Goal: Information Seeking & Learning: Check status

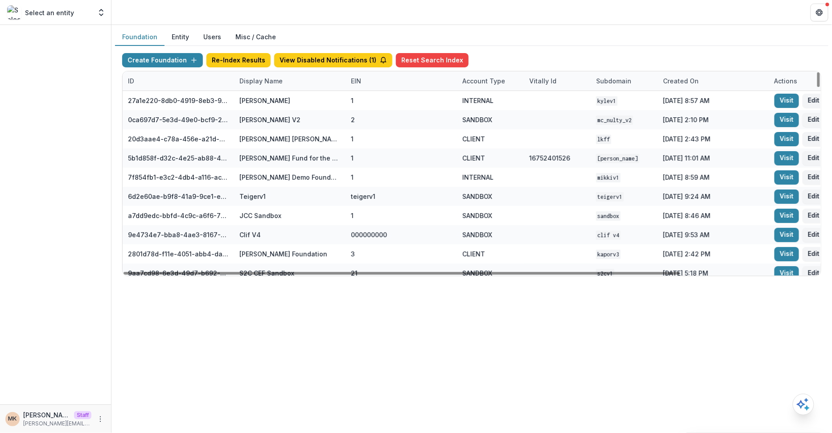
click at [260, 81] on div "Display Name" at bounding box center [261, 80] width 54 height 9
click at [264, 96] on input at bounding box center [288, 100] width 107 height 14
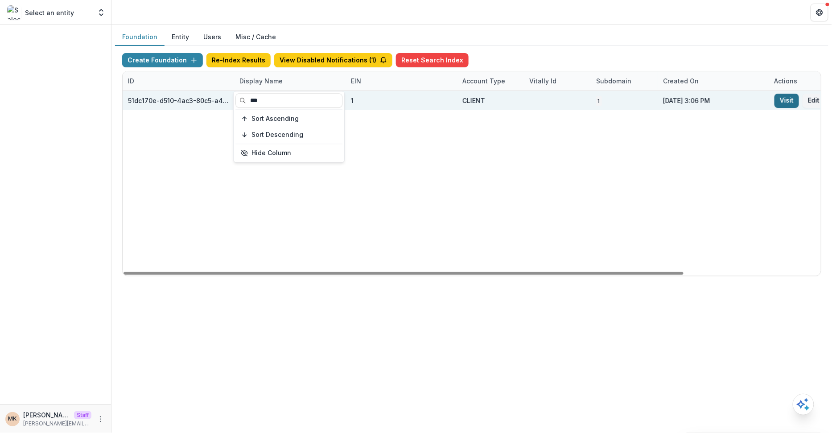
type input "***"
click at [786, 101] on link "Visit" at bounding box center [786, 101] width 25 height 14
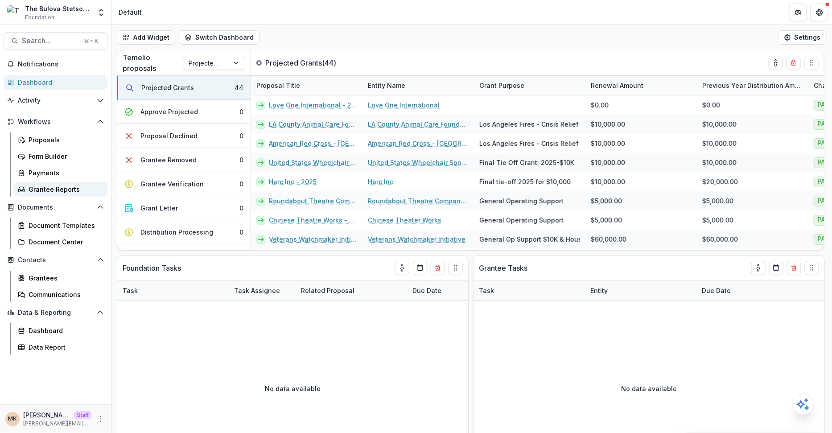
click at [53, 189] on div "Grantee Reports" at bounding box center [65, 189] width 72 height 9
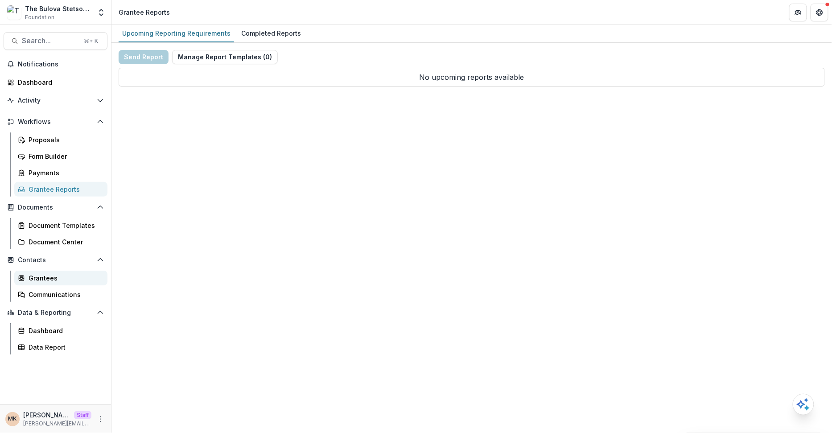
click at [38, 284] on link "Grantees" at bounding box center [60, 278] width 93 height 15
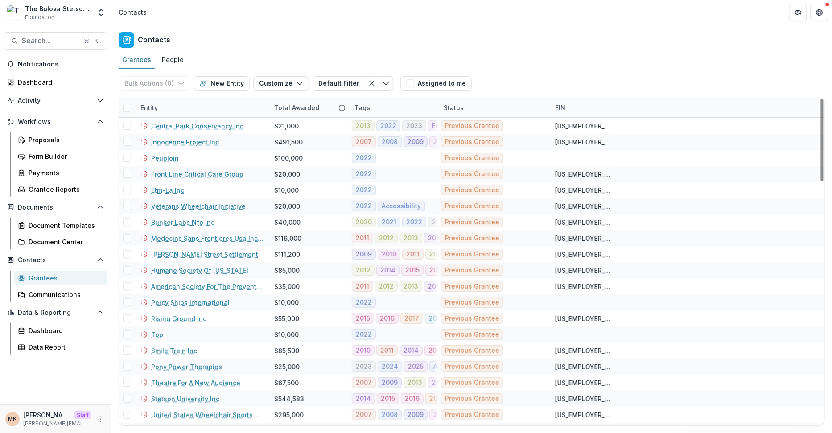
click at [389, 109] on div "Tags" at bounding box center [393, 107] width 89 height 19
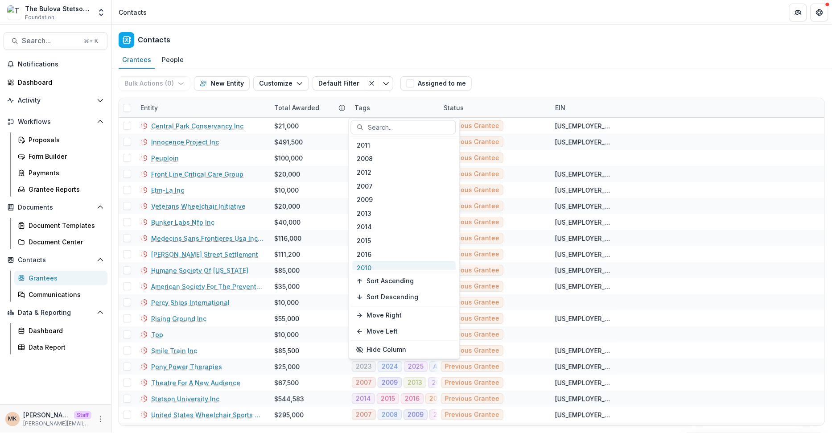
click at [377, 268] on div "2010" at bounding box center [404, 268] width 103 height 14
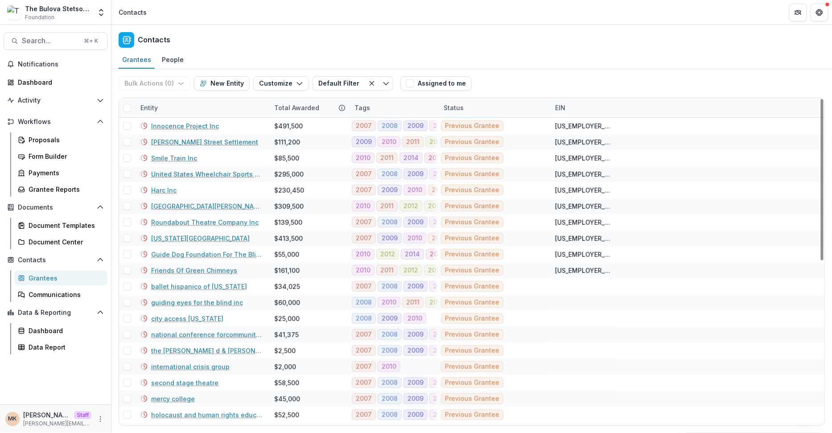
click at [494, 77] on div "Bulk Actions ( 0 ) Send Email Create Proposals Create Tasks New Entity Customiz…" at bounding box center [472, 83] width 706 height 29
click at [405, 111] on div "Tags" at bounding box center [393, 107] width 89 height 19
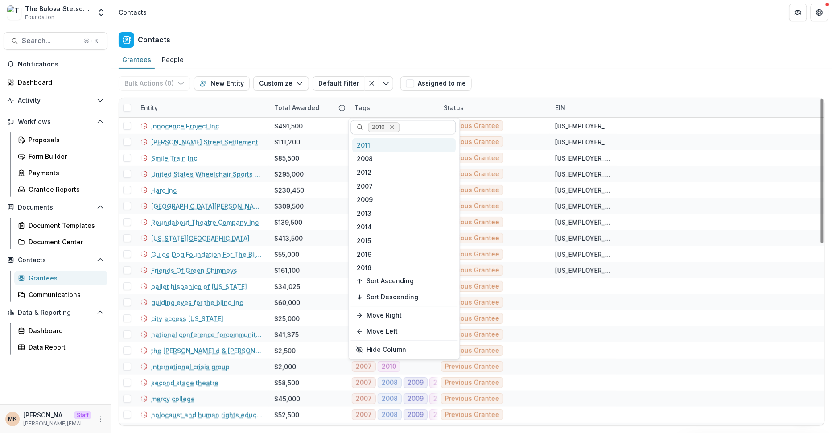
click at [393, 124] on icon "Remove 2010" at bounding box center [391, 127] width 7 height 7
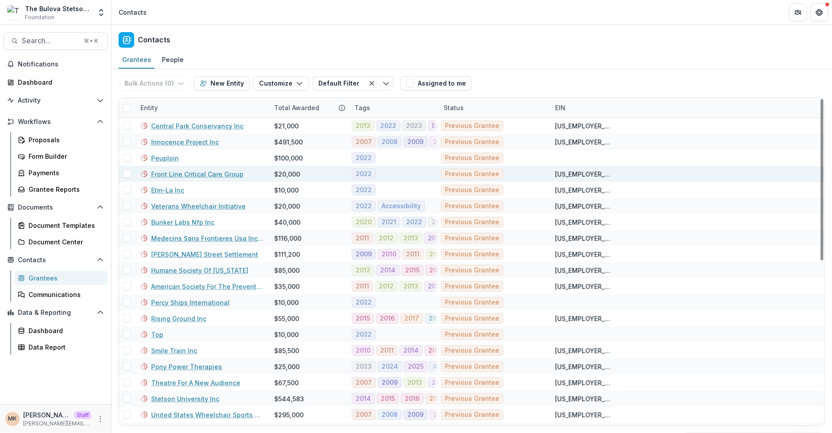
click at [186, 177] on link "Front Line Critical Care Group" at bounding box center [197, 173] width 92 height 9
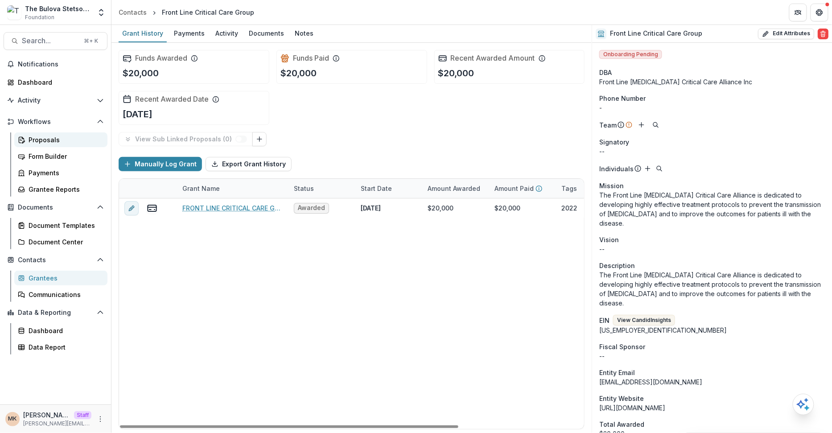
click at [56, 138] on div "Proposals" at bounding box center [65, 139] width 72 height 9
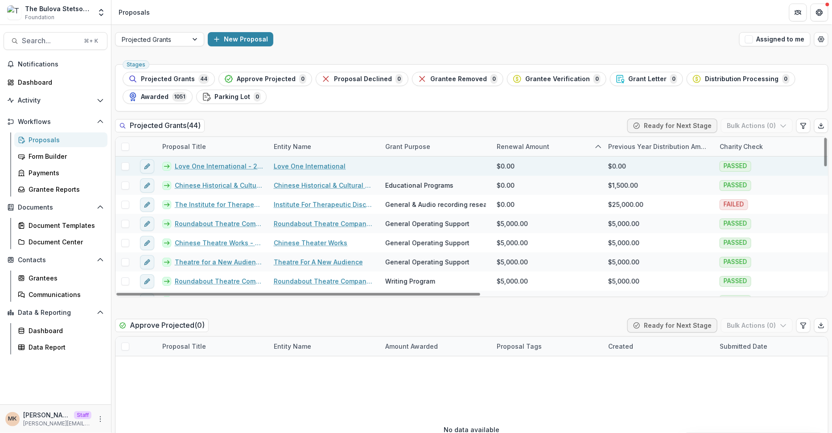
click at [209, 162] on link "Love One International - 2025" at bounding box center [219, 165] width 88 height 9
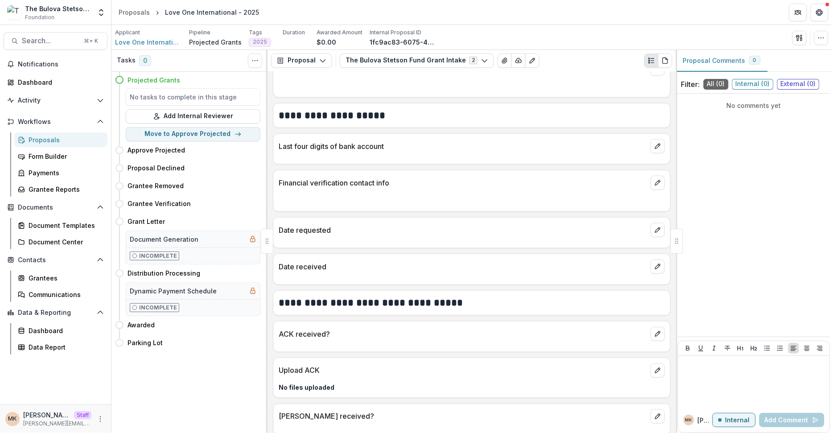
scroll to position [391, 0]
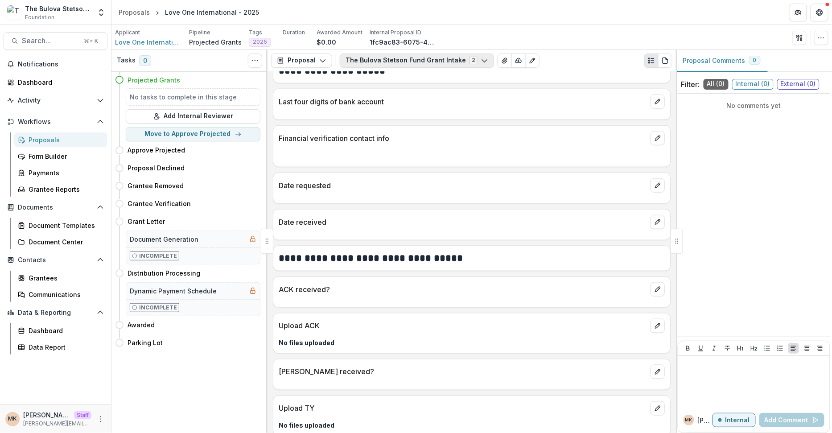
click at [465, 58] on button "The Bulova Stetson Fund Grant Intake 2" at bounding box center [417, 61] width 154 height 14
click at [464, 59] on button "The Bulova Stetson Fund Grant Intake 2" at bounding box center [417, 61] width 154 height 14
click at [465, 60] on button "The Bulova Stetson Fund Grant Intake 2" at bounding box center [417, 61] width 154 height 14
